Goal: Use online tool/utility: Utilize a website feature to perform a specific function

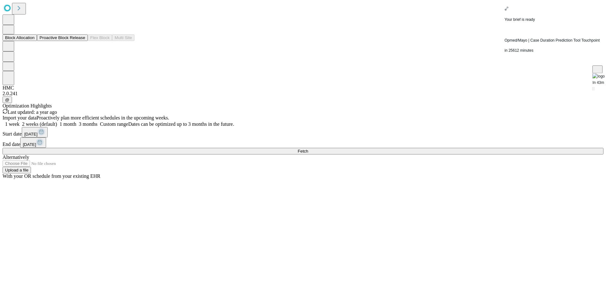
drag, startPoint x: 32, startPoint y: 57, endPoint x: 60, endPoint y: 61, distance: 28.2
click at [37, 41] on button "Proactive Block Release" at bounding box center [62, 37] width 50 height 7
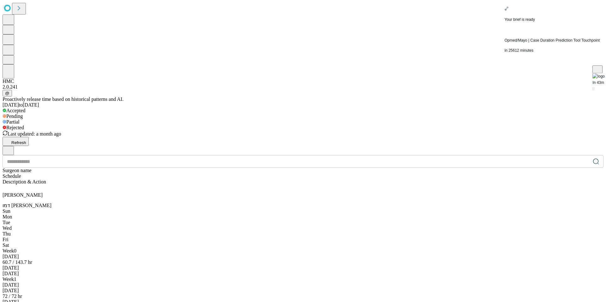
click at [509, 26] on icon at bounding box center [506, 28] width 5 height 5
click at [11, 147] on icon "button" at bounding box center [8, 150] width 6 height 6
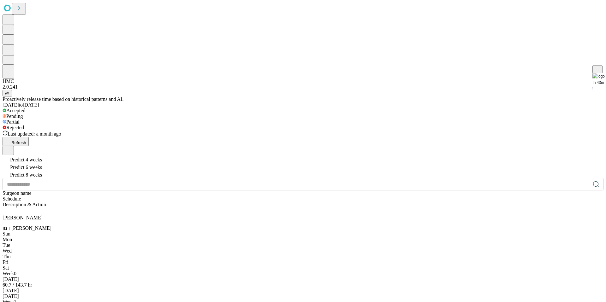
click at [42, 172] on span "Predict 8 weeks" at bounding box center [25, 174] width 33 height 5
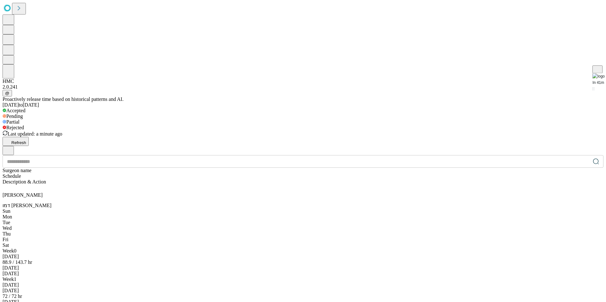
scroll to position [5996, 0]
